Goal: Task Accomplishment & Management: Use online tool/utility

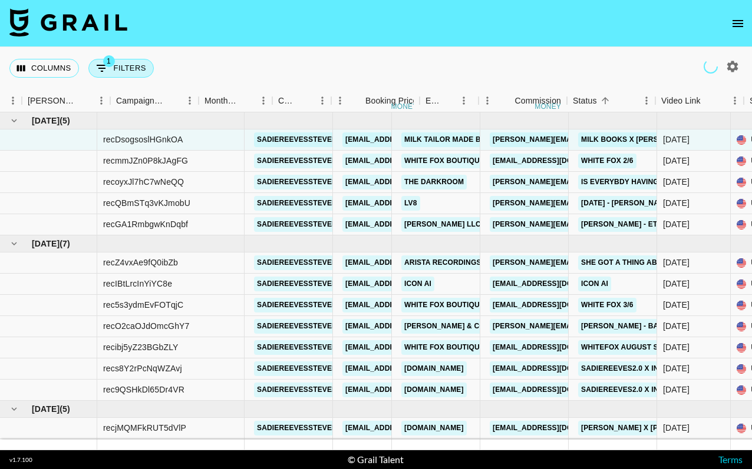
click at [135, 62] on button "1 Filters" at bounding box center [120, 68] width 65 height 19
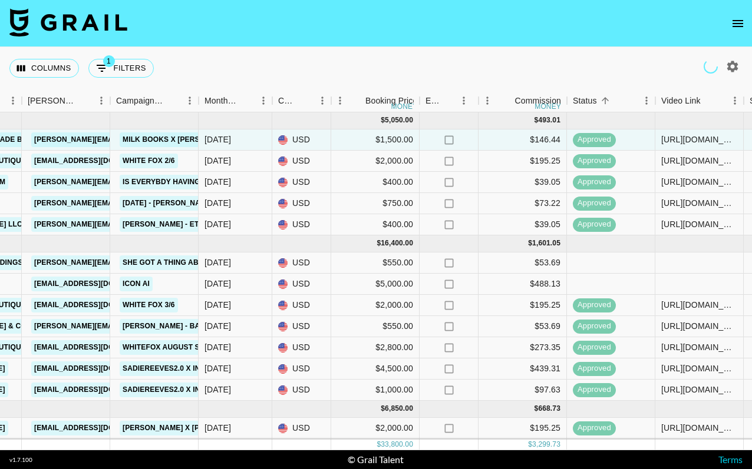
select select "talentName"
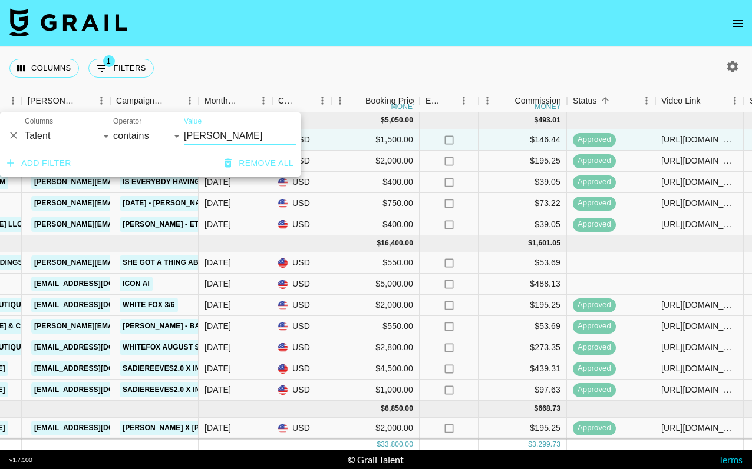
drag, startPoint x: 213, startPoint y: 136, endPoint x: 170, endPoint y: 135, distance: 43.6
click at [170, 135] on div "And Or Columns Grail Platform ID Airtable ID Talent Manager Client [PERSON_NAME…" at bounding box center [150, 132] width 300 height 38
click at [300, 27] on nav at bounding box center [376, 23] width 752 height 47
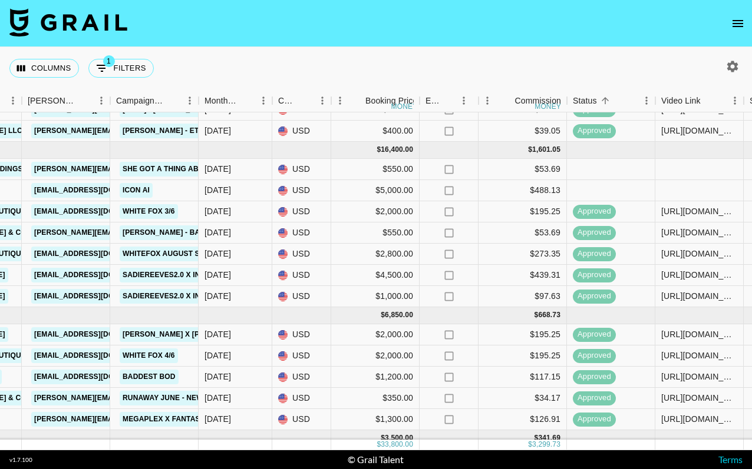
scroll to position [118, 458]
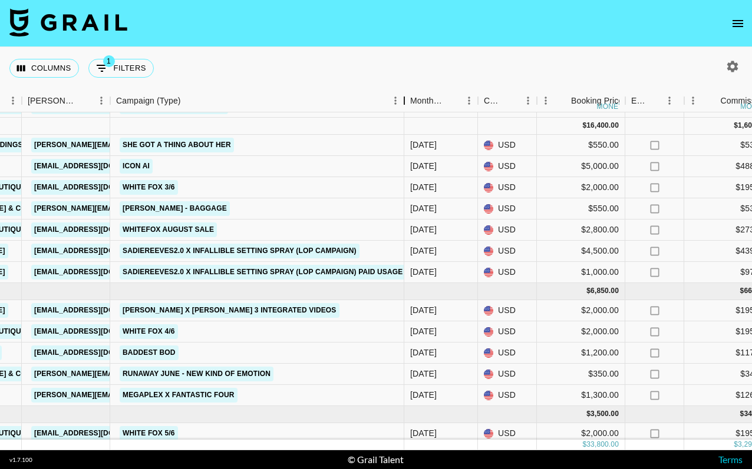
drag, startPoint x: 200, startPoint y: 97, endPoint x: 405, endPoint y: 118, distance: 206.7
click at [405, 118] on div "Month Due Airtable ID Talent Manager Client [PERSON_NAME] Campaign (Type) Month…" at bounding box center [376, 270] width 752 height 361
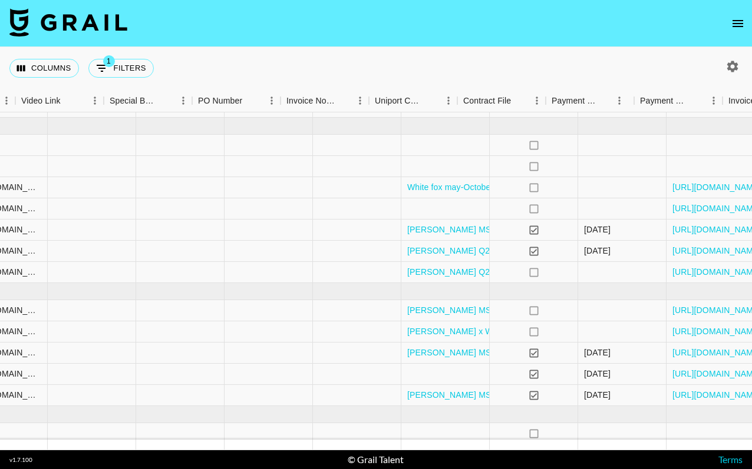
scroll to position [118, 1409]
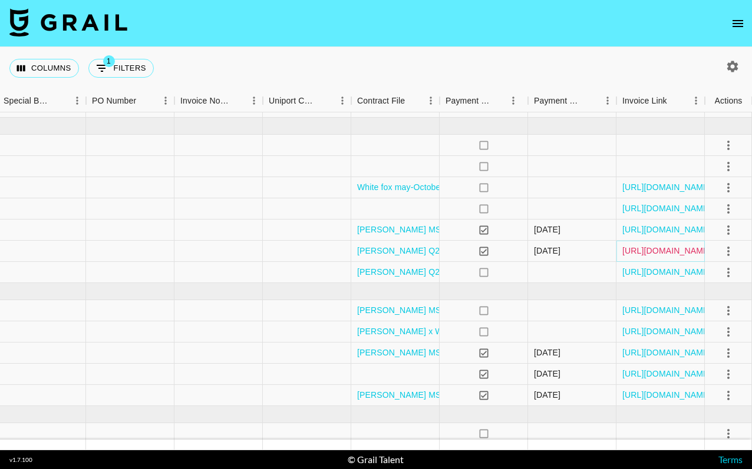
click at [697, 250] on link "[URL][DOMAIN_NAME]" at bounding box center [666, 251] width 89 height 12
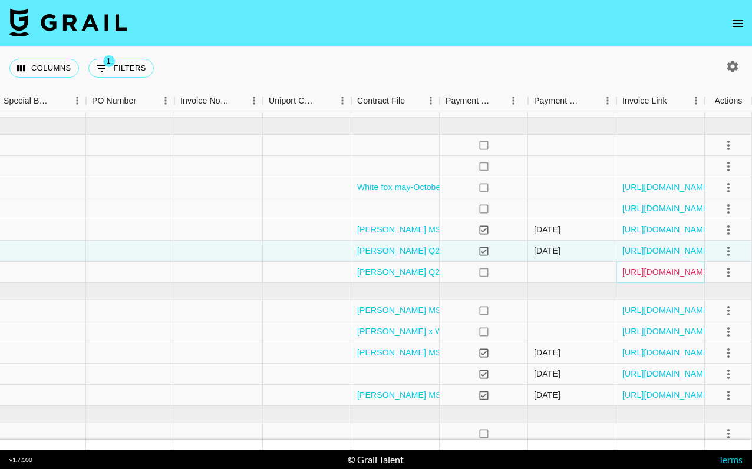
click at [699, 277] on link "[URL][DOMAIN_NAME]" at bounding box center [666, 272] width 89 height 12
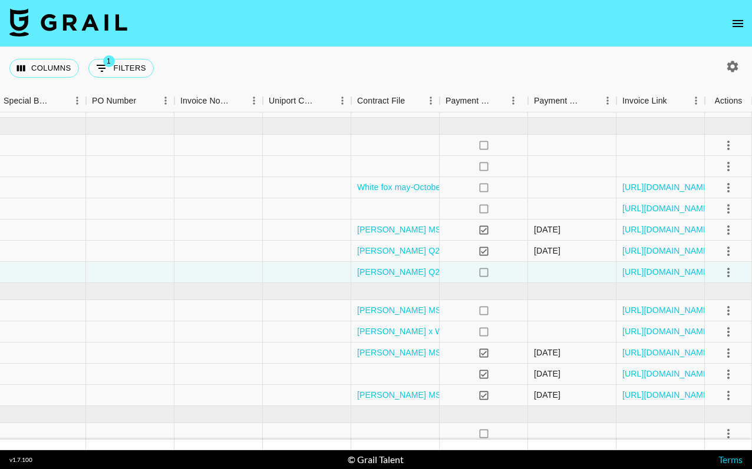
click at [201, 60] on div "Columns 1 Filters + Booking" at bounding box center [376, 68] width 752 height 42
click at [141, 65] on button "1 Filters" at bounding box center [120, 68] width 65 height 19
select select "talentName"
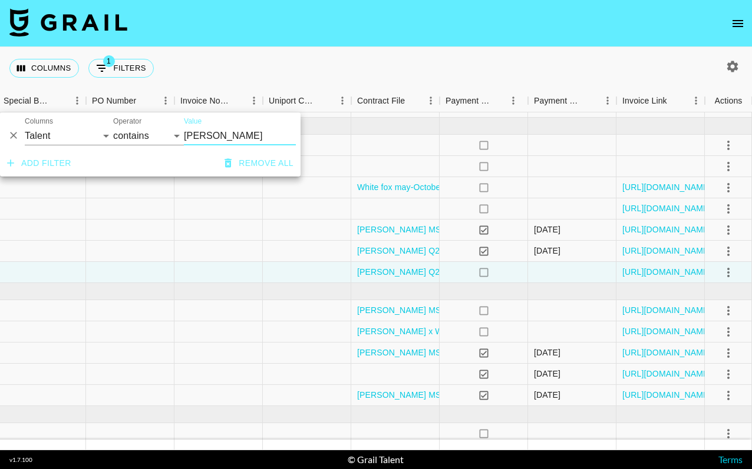
scroll to position [118, 1204]
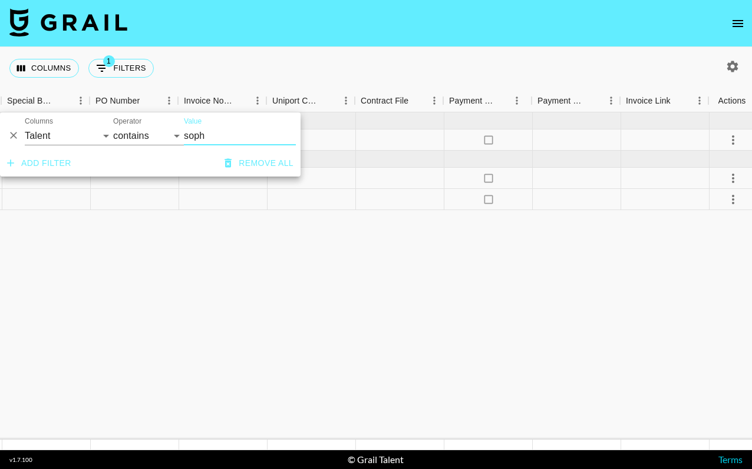
type input "soph"
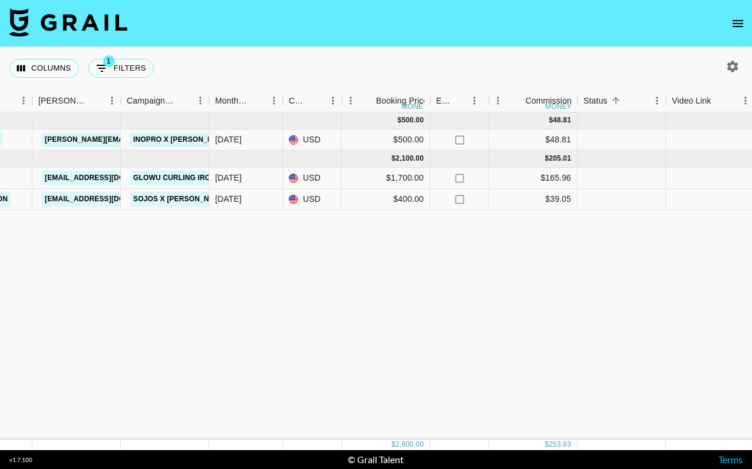
scroll to position [0, 445]
click at [694, 143] on div at bounding box center [713, 140] width 88 height 21
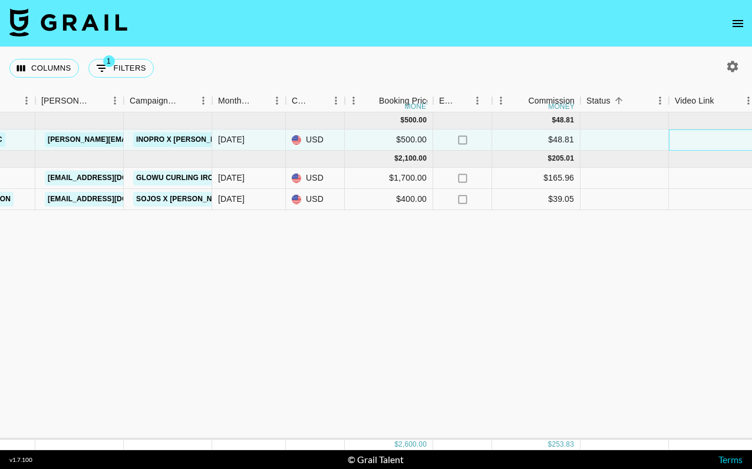
click at [694, 143] on div at bounding box center [713, 140] width 88 height 21
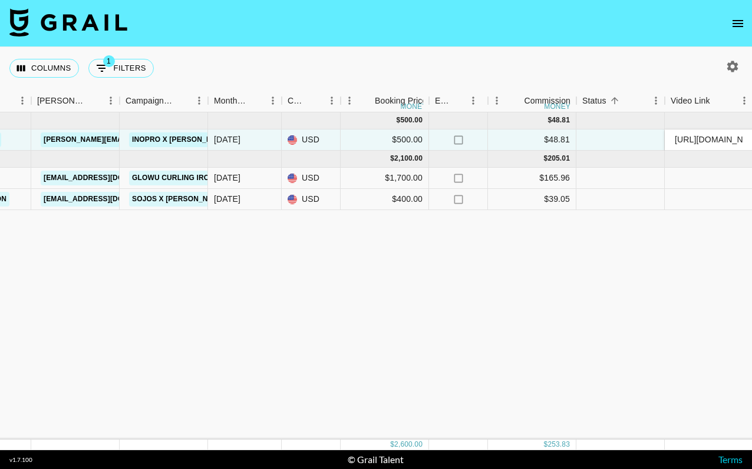
scroll to position [0, 234]
type input "[URL][DOMAIN_NAME][DOMAIN_NAME]"
click at [659, 74] on div "Columns 1 Filters + Booking" at bounding box center [376, 68] width 752 height 42
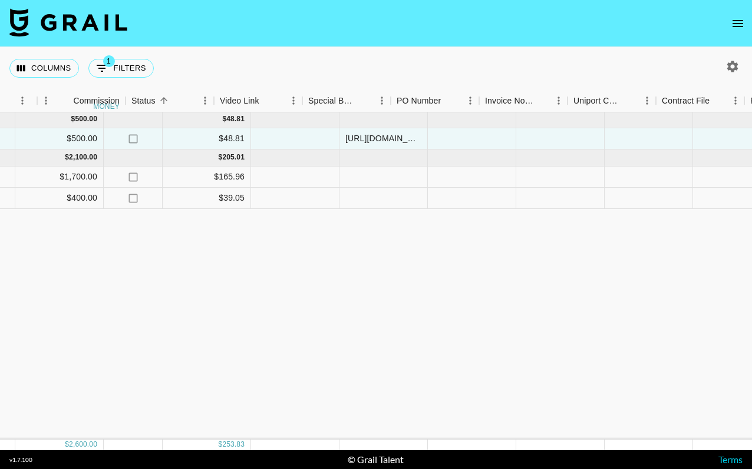
scroll to position [1, 929]
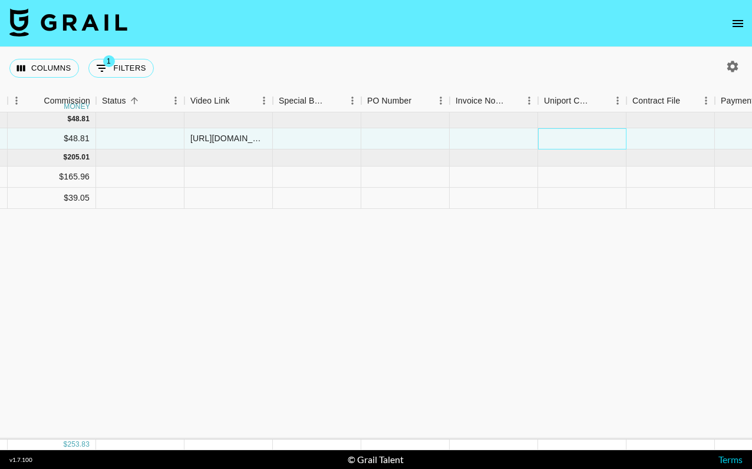
click at [566, 135] on div at bounding box center [582, 138] width 88 height 21
click at [653, 133] on div at bounding box center [670, 138] width 88 height 21
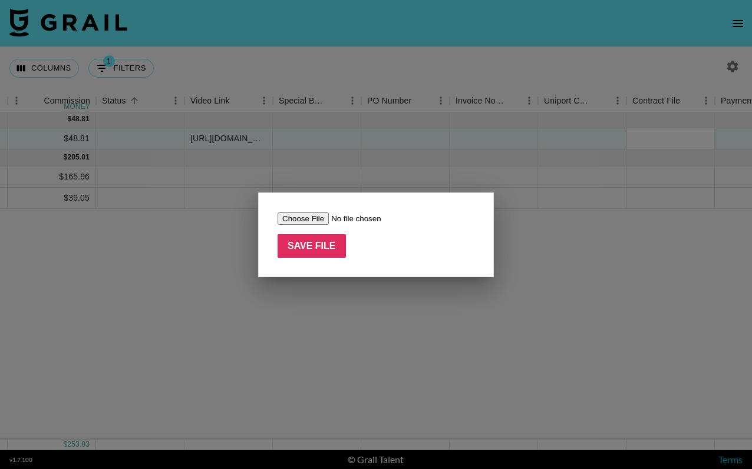
click at [309, 219] on input "file" at bounding box center [351, 219] width 149 height 12
type input "C:\fakepath\[PERSON_NAME] MSE - Brand Ambassador Agreement (Form).docx.pdf"
click at [324, 250] on input "Save File" at bounding box center [311, 246] width 68 height 24
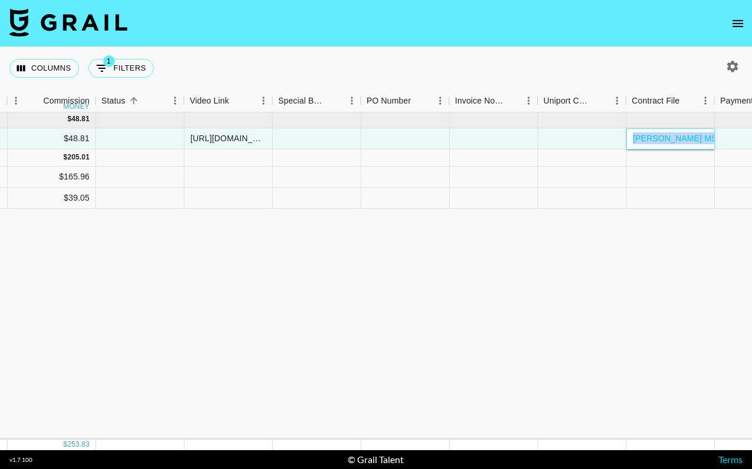
scroll to position [1, 1204]
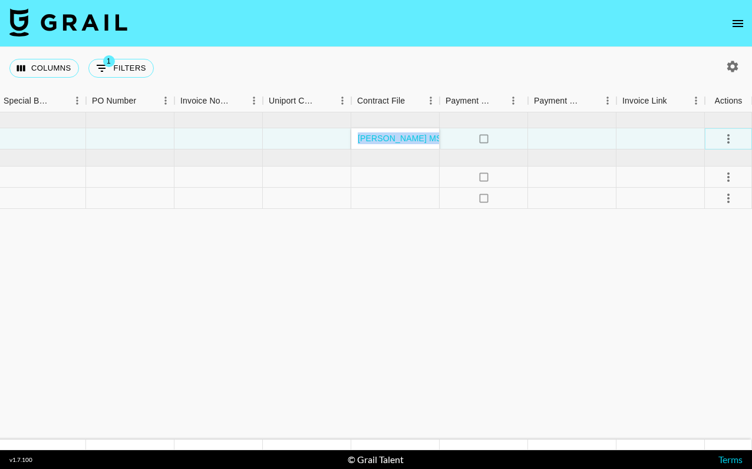
click at [724, 134] on icon "select merge strategy" at bounding box center [728, 139] width 14 height 14
click at [732, 254] on li "Approve" at bounding box center [713, 249] width 77 height 21
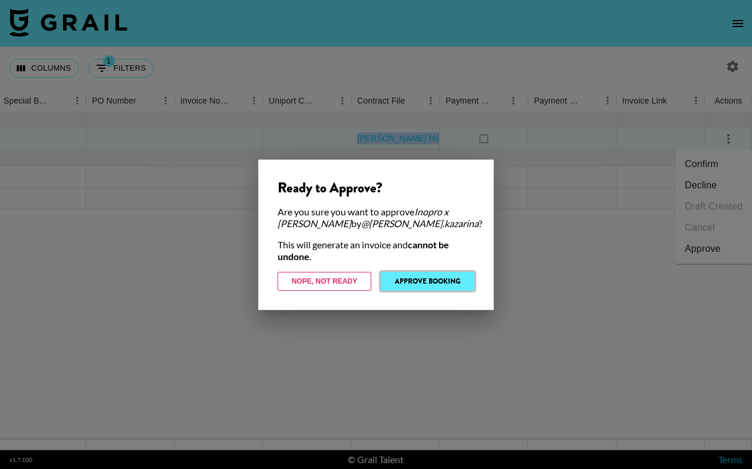
click at [453, 282] on button "Approve Booking" at bounding box center [427, 281] width 94 height 19
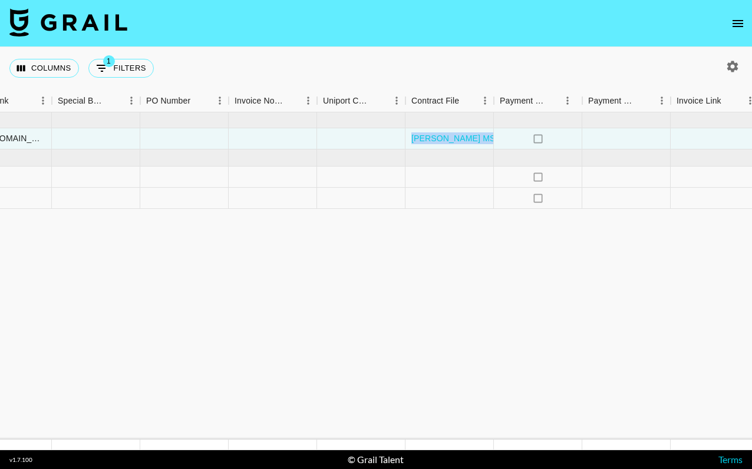
scroll to position [1, 889]
